Goal: Task Accomplishment & Management: Use online tool/utility

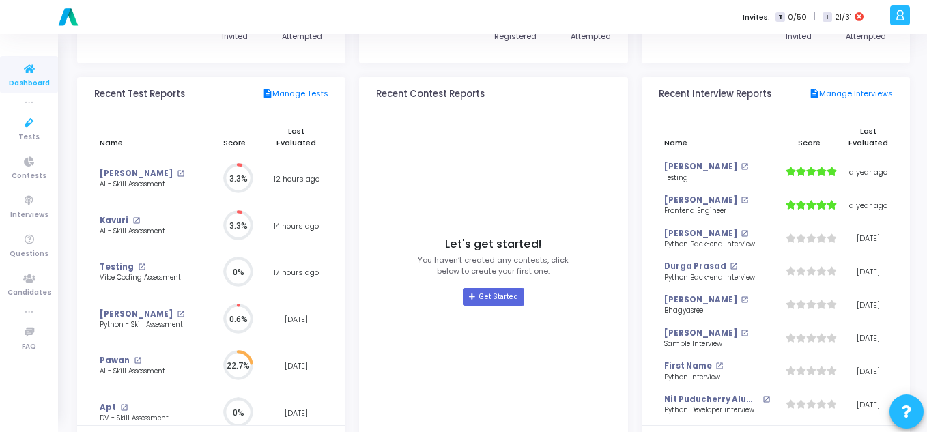
scroll to position [136, 0]
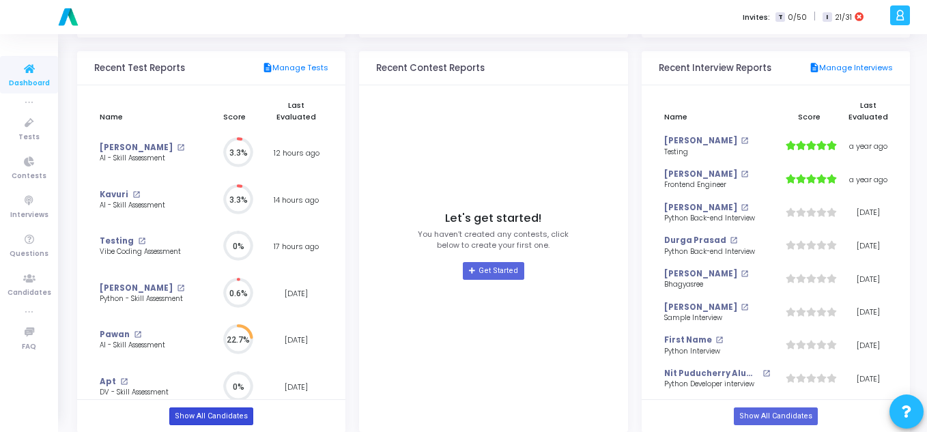
click at [191, 422] on link "Show All Candidates" at bounding box center [211, 416] width 84 height 18
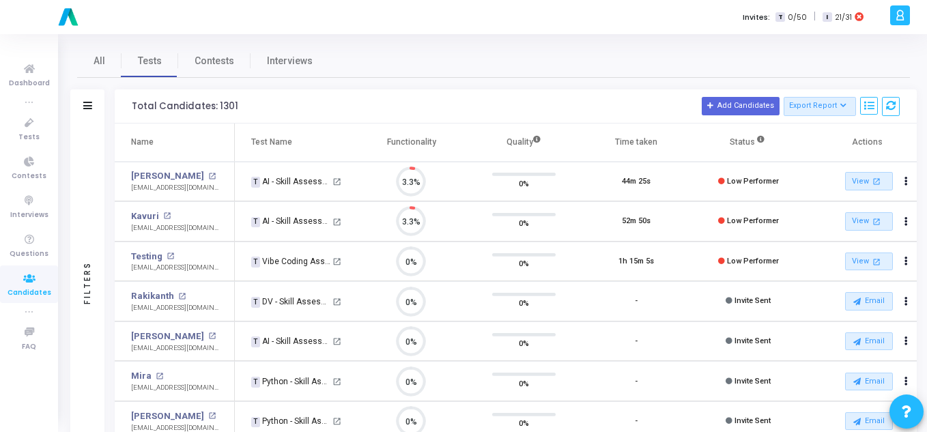
scroll to position [29, 35]
click at [154, 175] on link "[PERSON_NAME]" at bounding box center [167, 176] width 73 height 14
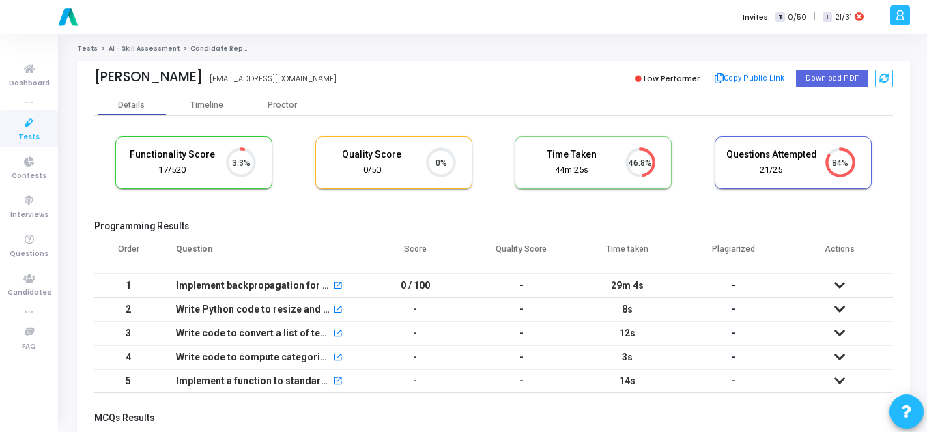
click at [121, 49] on link "AI - Skill Assessment" at bounding box center [143, 48] width 71 height 8
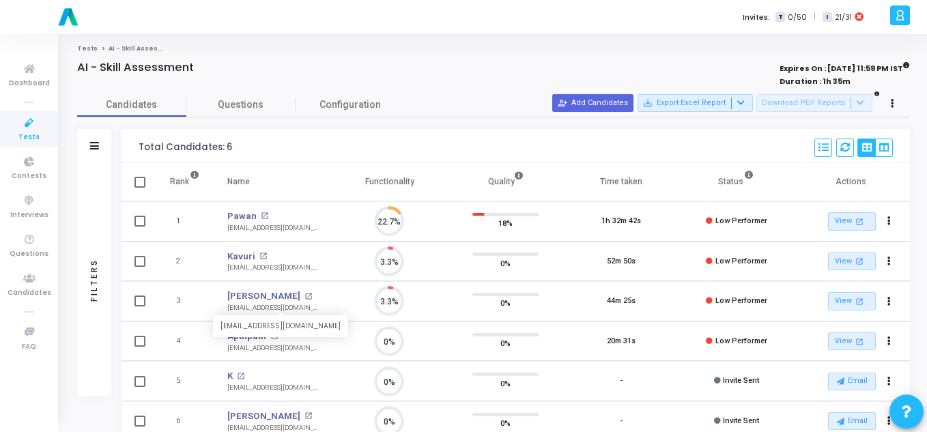
scroll to position [29, 35]
click at [235, 253] on link "Kavuri" at bounding box center [241, 257] width 28 height 14
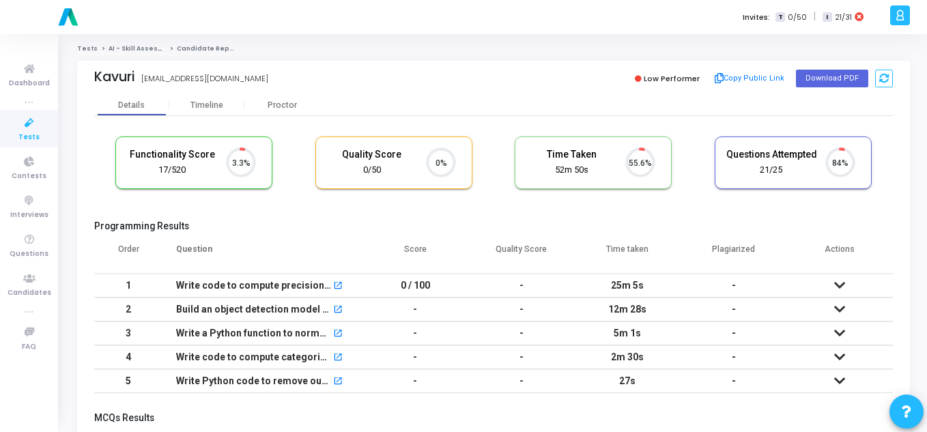
scroll to position [29, 35]
click at [128, 45] on link "AI - Skill Assessment" at bounding box center [143, 48] width 71 height 8
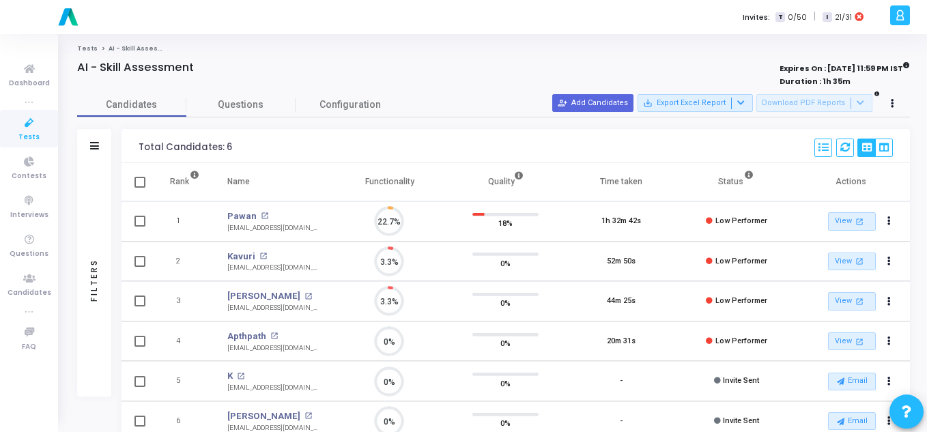
scroll to position [6, 6]
drag, startPoint x: 222, startPoint y: 231, endPoint x: 311, endPoint y: 234, distance: 88.8
click at [311, 234] on td "Pawan open_in_new [EMAIL_ADDRESS][DOMAIN_NAME]" at bounding box center [273, 221] width 118 height 40
copy div "[EMAIL_ADDRESS][DOMAIN_NAME]"
